Goal: Task Accomplishment & Management: Manage account settings

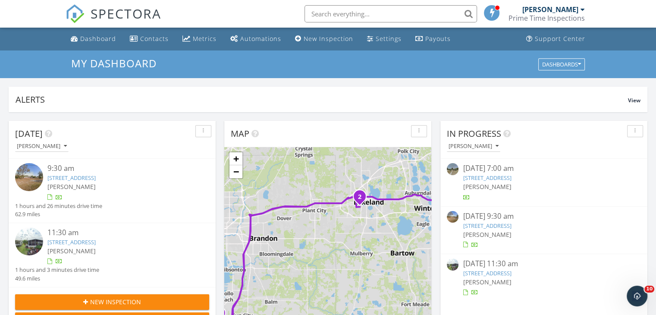
click at [410, 18] on input "text" at bounding box center [390, 13] width 172 height 17
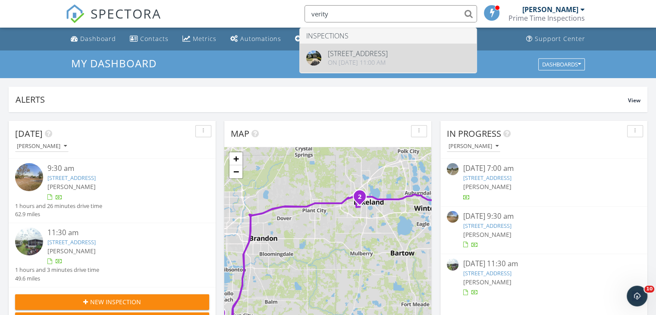
type input "verity"
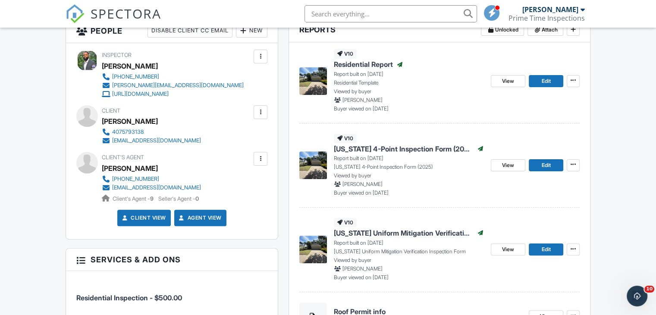
scroll to position [247, 0]
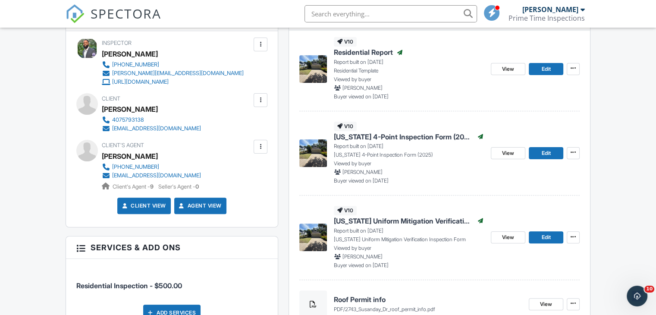
click at [258, 148] on div at bounding box center [260, 146] width 9 height 9
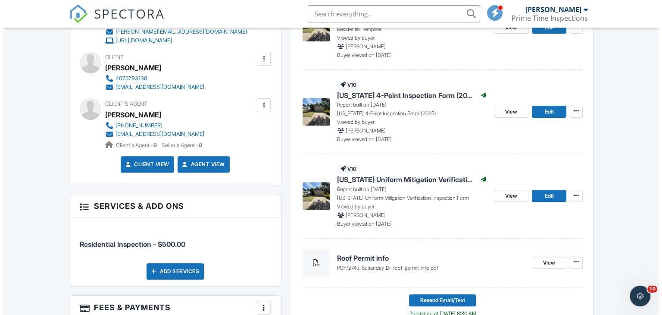
scroll to position [285, 0]
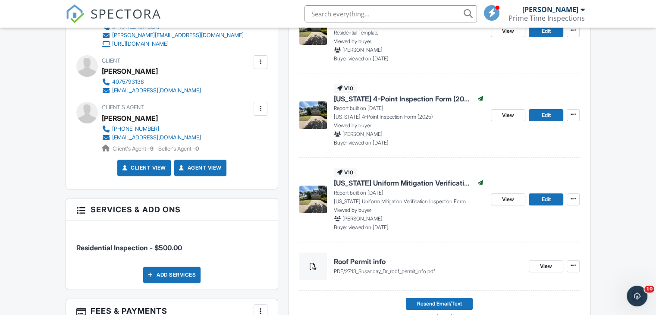
click at [257, 108] on div at bounding box center [260, 108] width 9 height 9
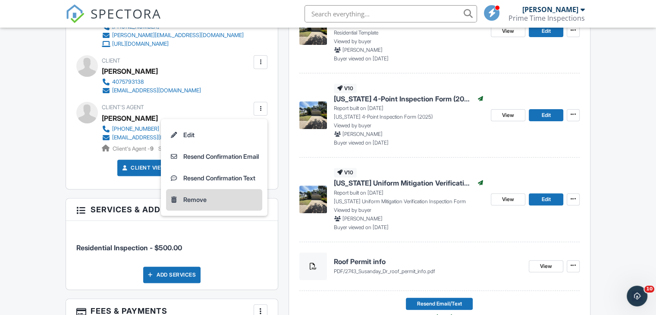
click at [184, 197] on li "Remove" at bounding box center [214, 200] width 96 height 22
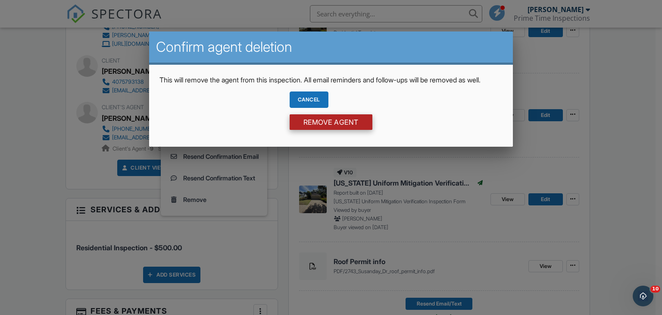
click at [300, 128] on input "Remove Agent" at bounding box center [331, 122] width 83 height 16
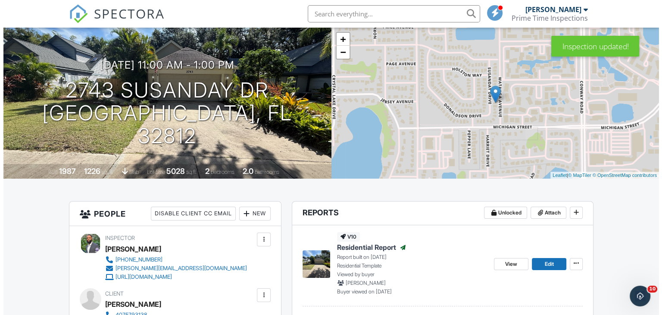
scroll to position [60, 0]
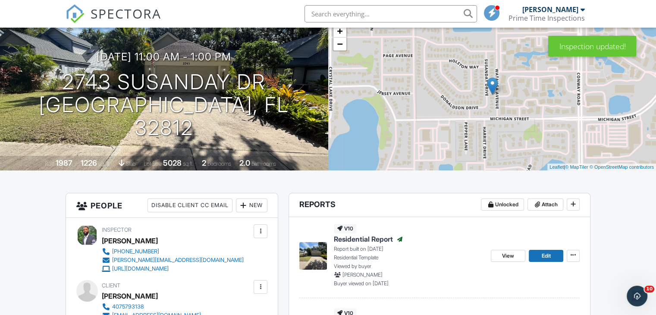
click at [250, 204] on div "New" at bounding box center [251, 205] width 31 height 14
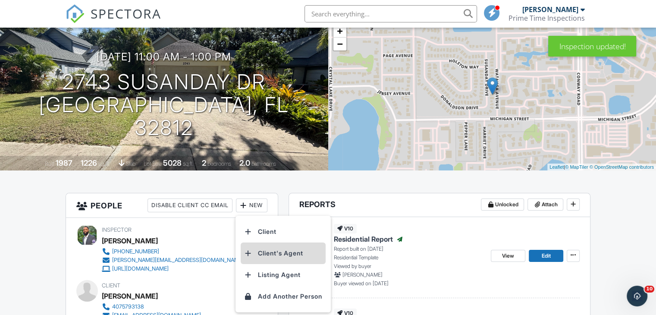
click at [267, 256] on li "Client's Agent" at bounding box center [283, 253] width 85 height 22
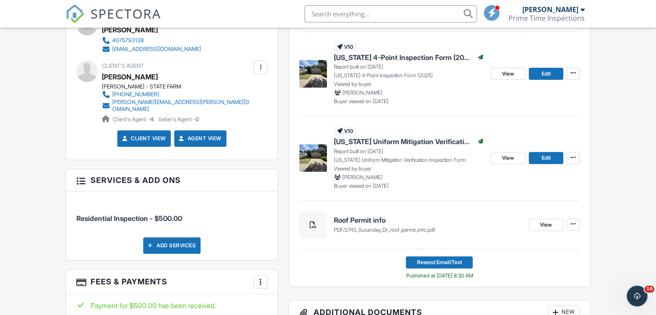
scroll to position [327, 0]
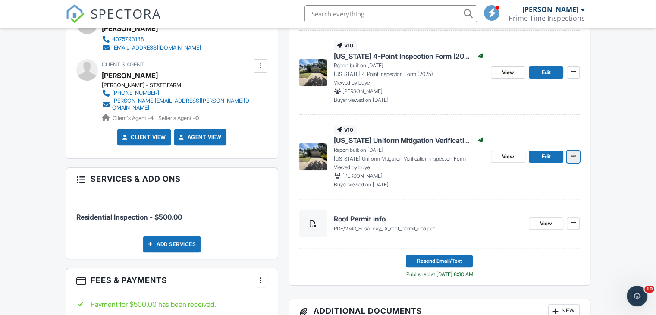
click at [576, 159] on span at bounding box center [573, 156] width 9 height 9
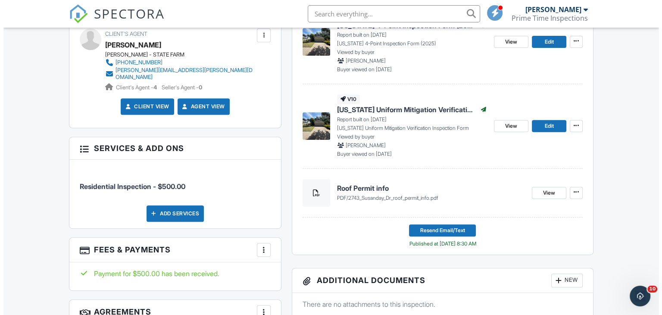
scroll to position [360, 0]
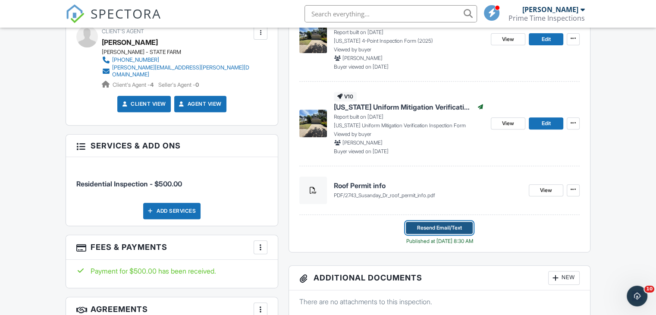
click at [436, 229] on span "Resend Email/Text" at bounding box center [439, 227] width 45 height 9
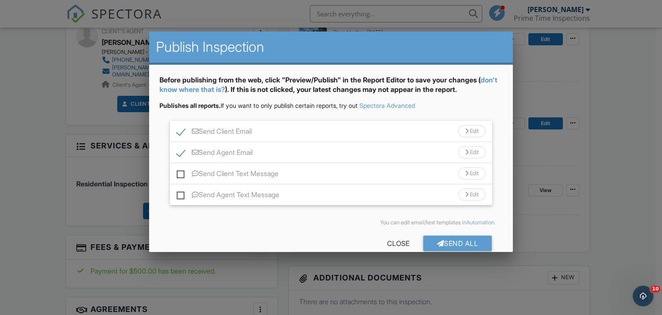
click at [179, 132] on label "Send Client Email" at bounding box center [214, 132] width 75 height 11
checkbox input "false"
click at [439, 243] on div "Send All" at bounding box center [457, 243] width 69 height 16
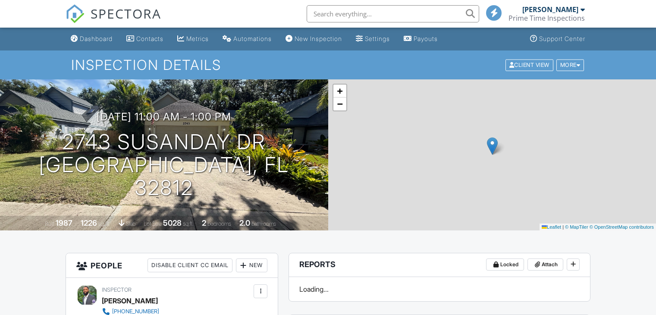
scroll to position [17, 0]
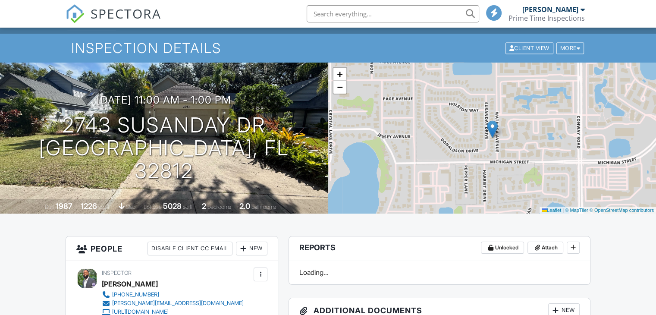
click at [99, 25] on div "Dashboard" at bounding box center [96, 21] width 33 height 7
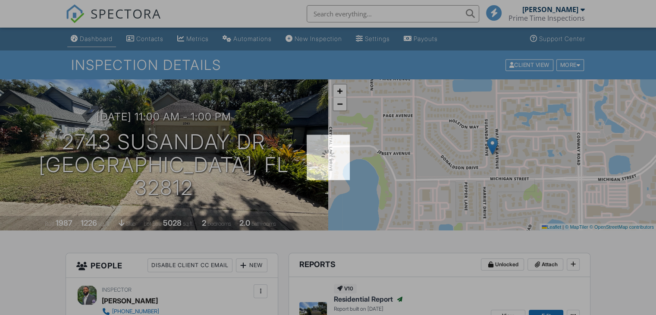
scroll to position [0, 0]
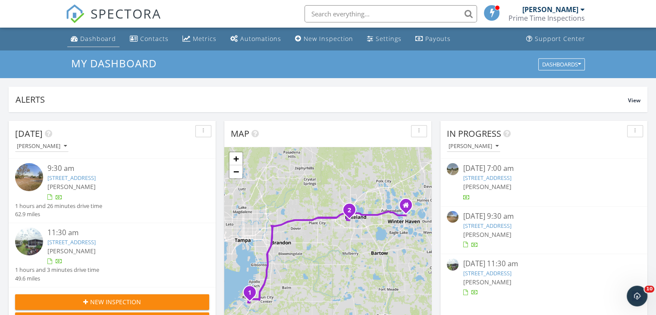
click at [94, 44] on link "Dashboard" at bounding box center [93, 39] width 52 height 16
drag, startPoint x: 319, startPoint y: 85, endPoint x: 357, endPoint y: 88, distance: 38.1
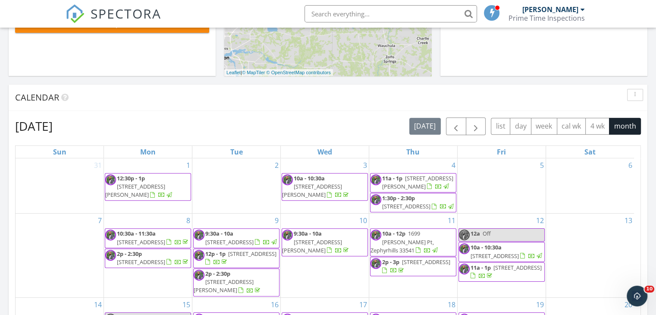
scroll to position [13, 0]
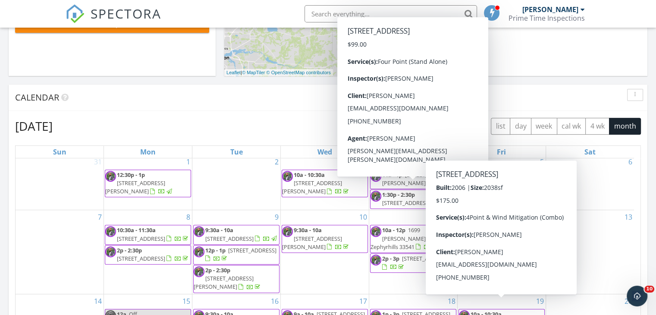
click at [148, 85] on div "Calendar" at bounding box center [328, 97] width 638 height 26
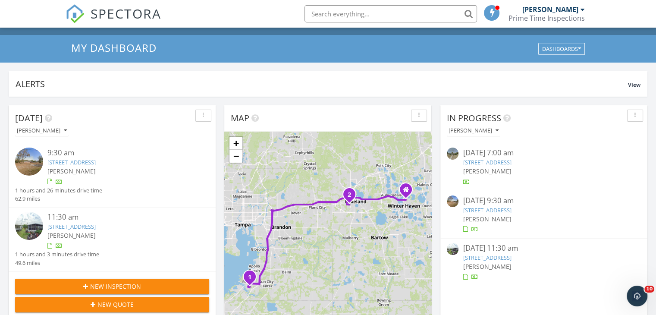
scroll to position [0, 0]
